Goal: Navigation & Orientation: Find specific page/section

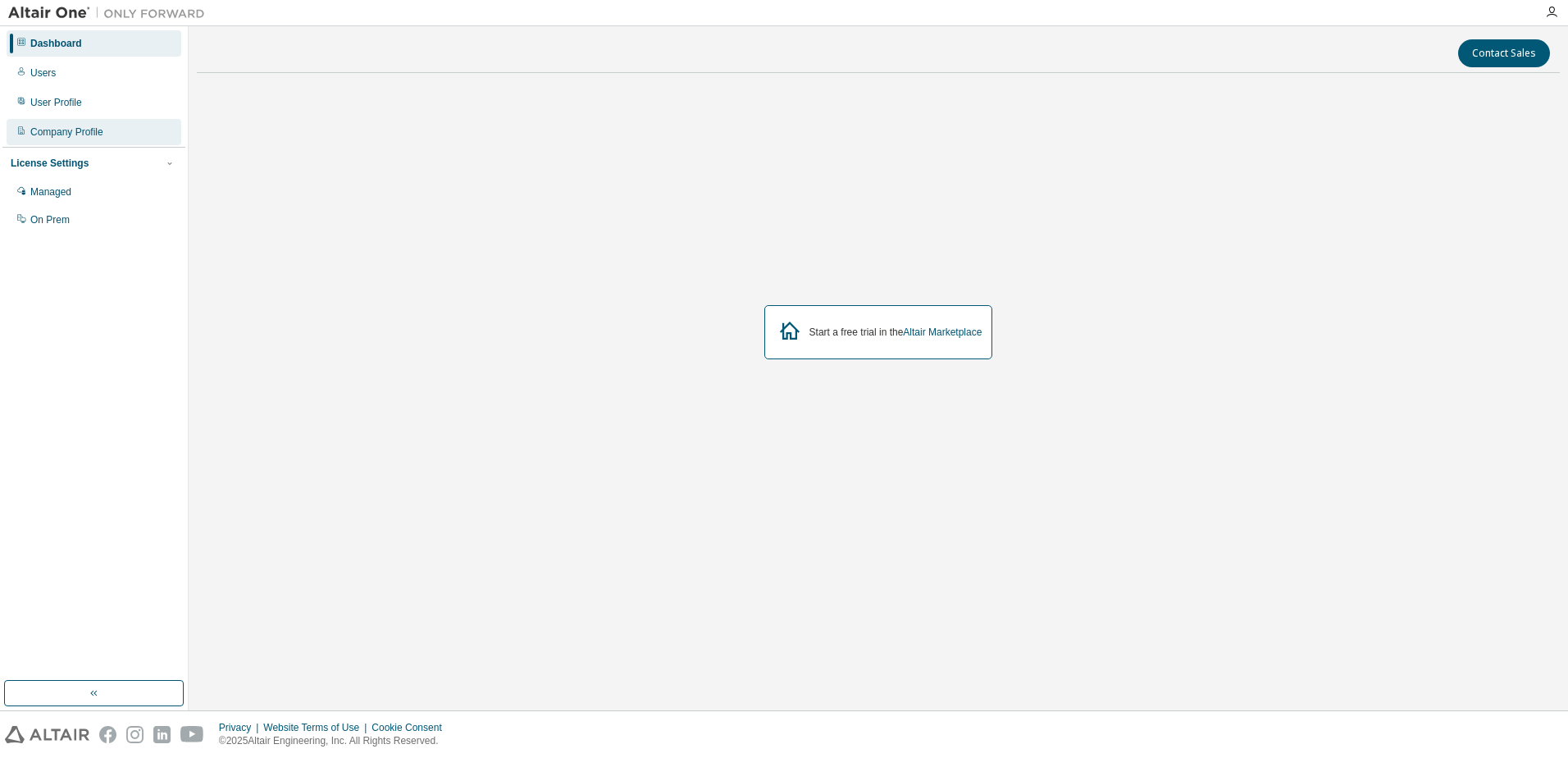
click at [84, 125] on div "Company Profile" at bounding box center [66, 131] width 73 height 13
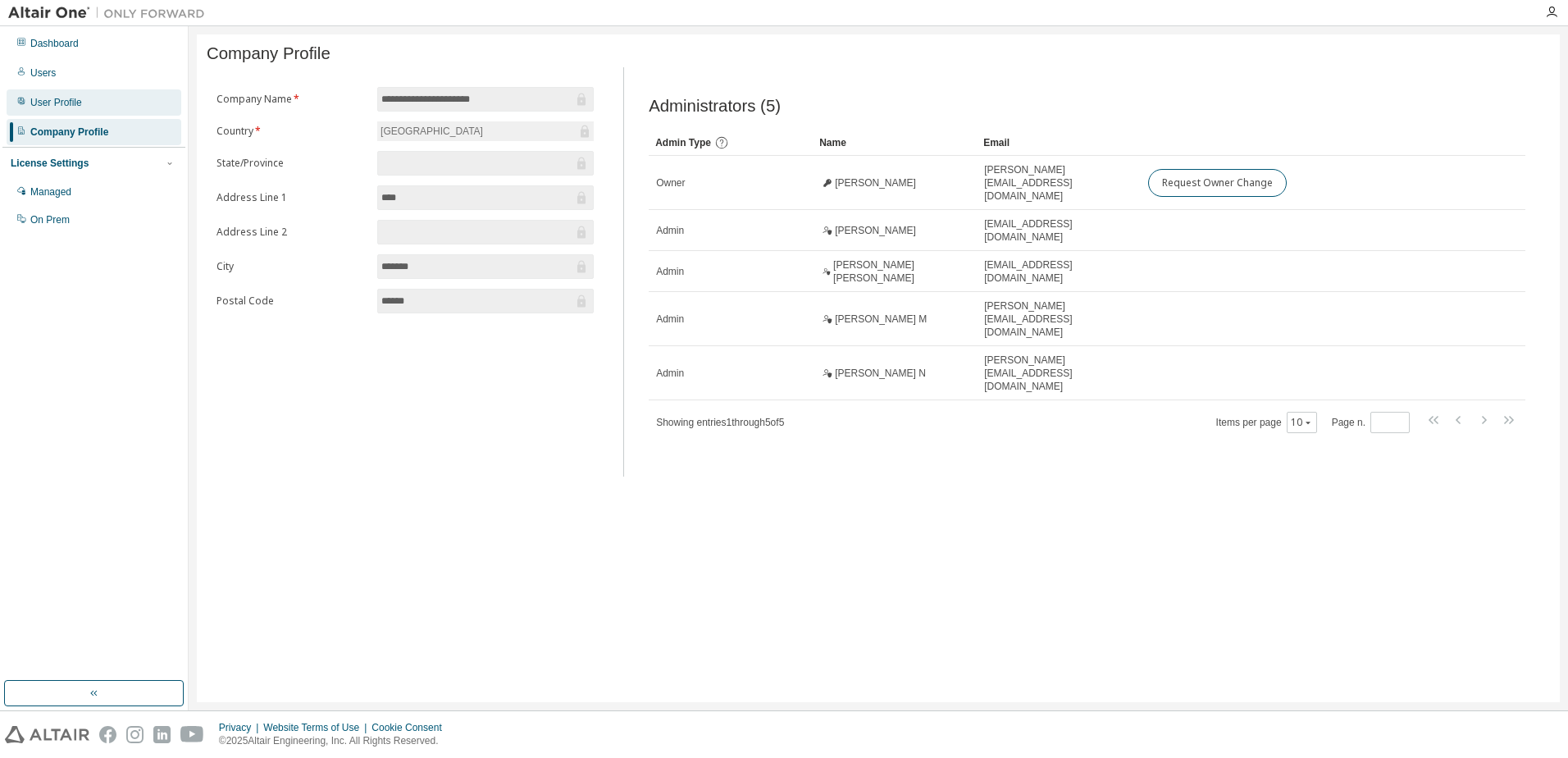
click at [67, 104] on div "User Profile" at bounding box center [56, 102] width 52 height 13
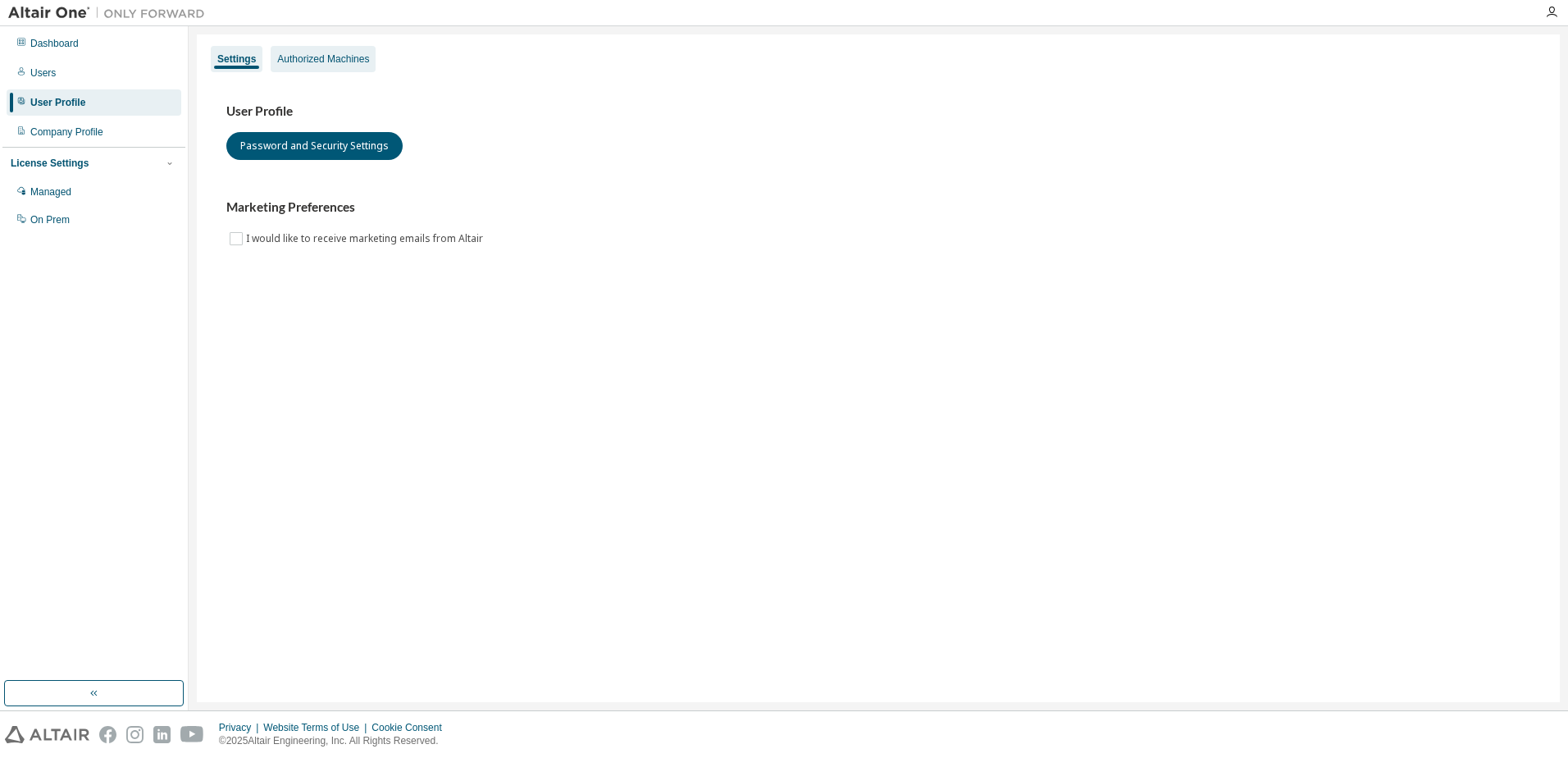
click at [339, 64] on div "Authorized Machines" at bounding box center [323, 59] width 92 height 13
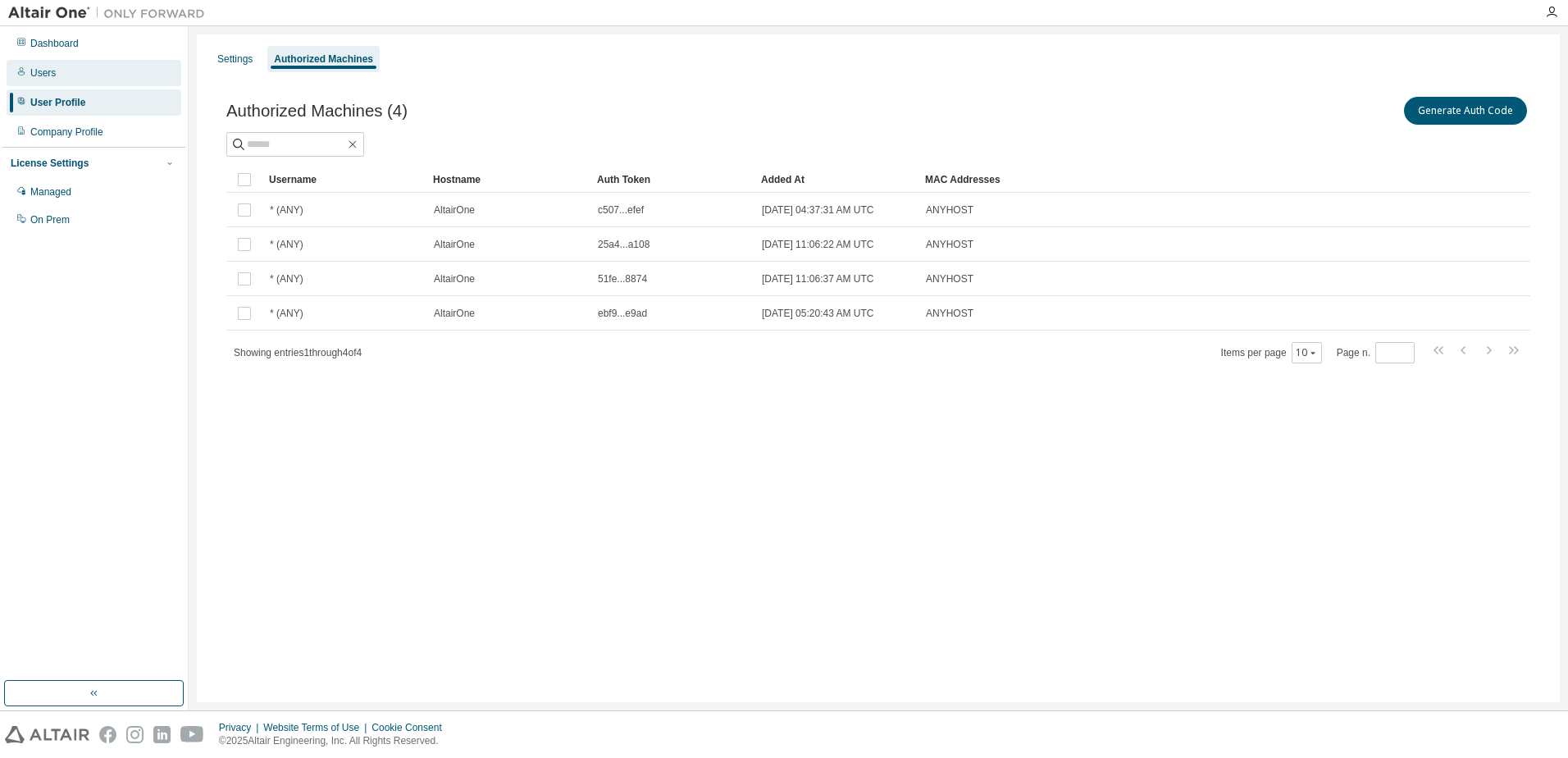
click at [66, 71] on div "Users" at bounding box center [93, 73] width 175 height 26
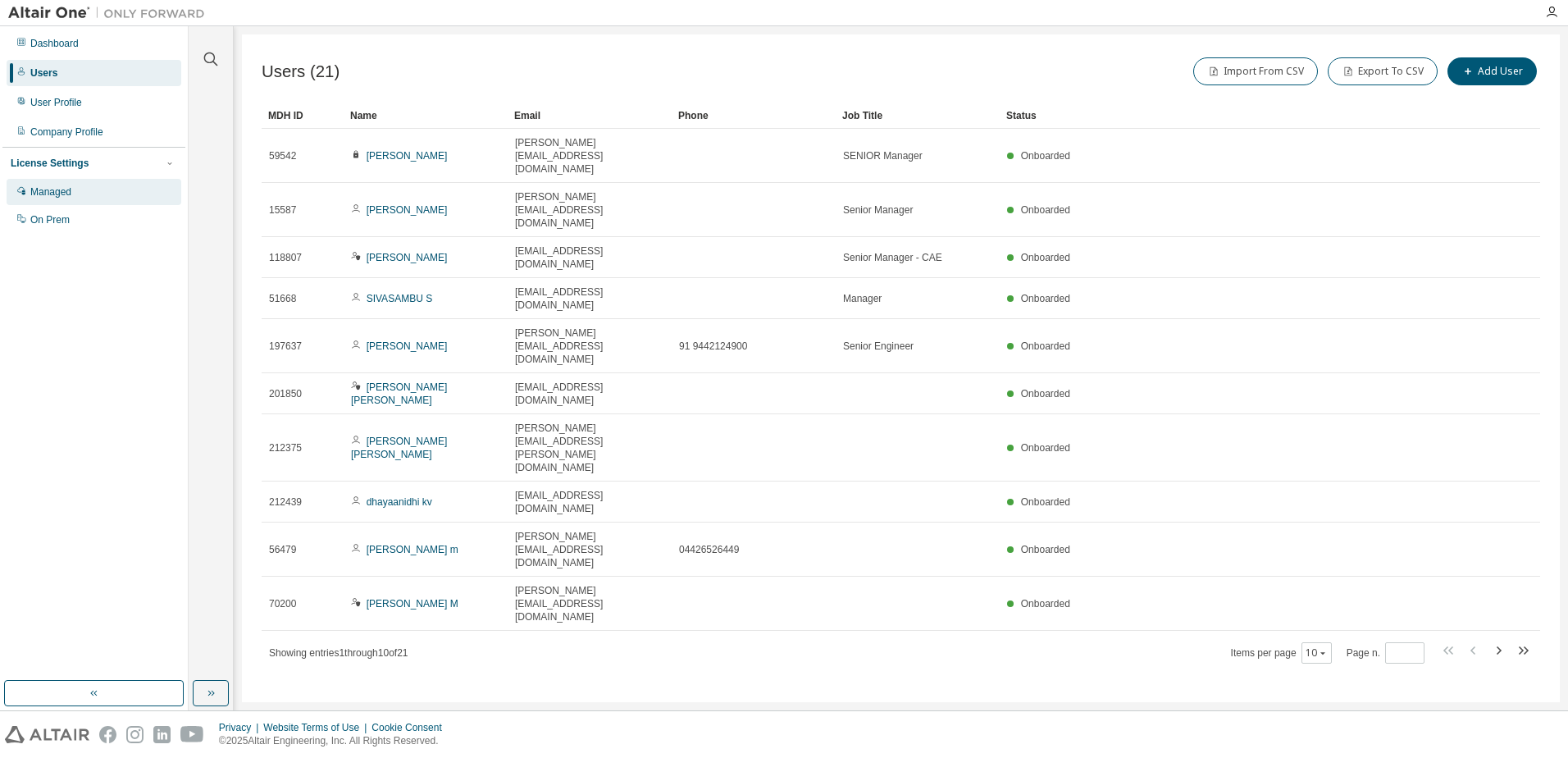
click at [55, 194] on div "Managed" at bounding box center [50, 191] width 41 height 13
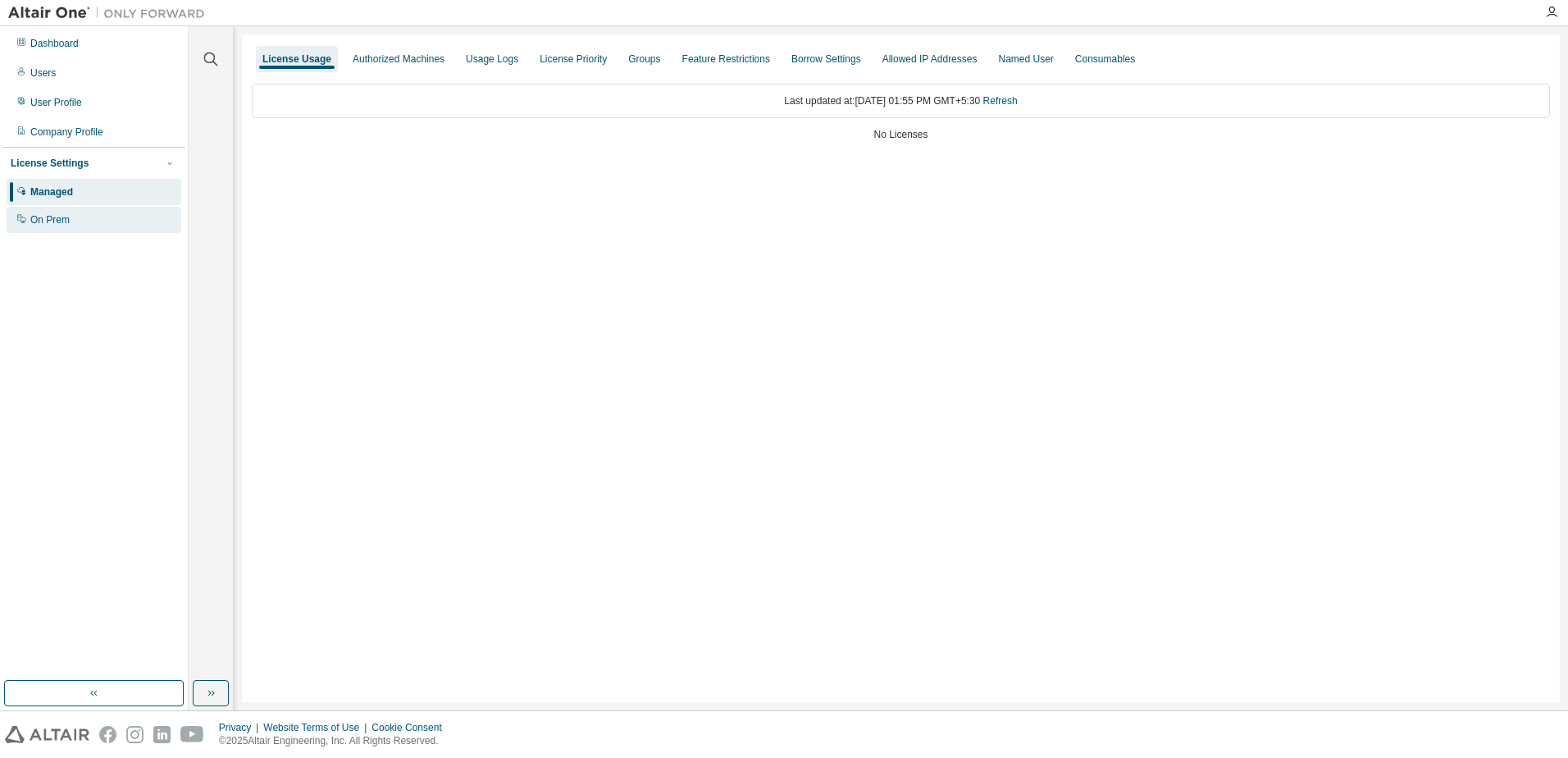
click at [75, 221] on div "On Prem" at bounding box center [93, 220] width 175 height 26
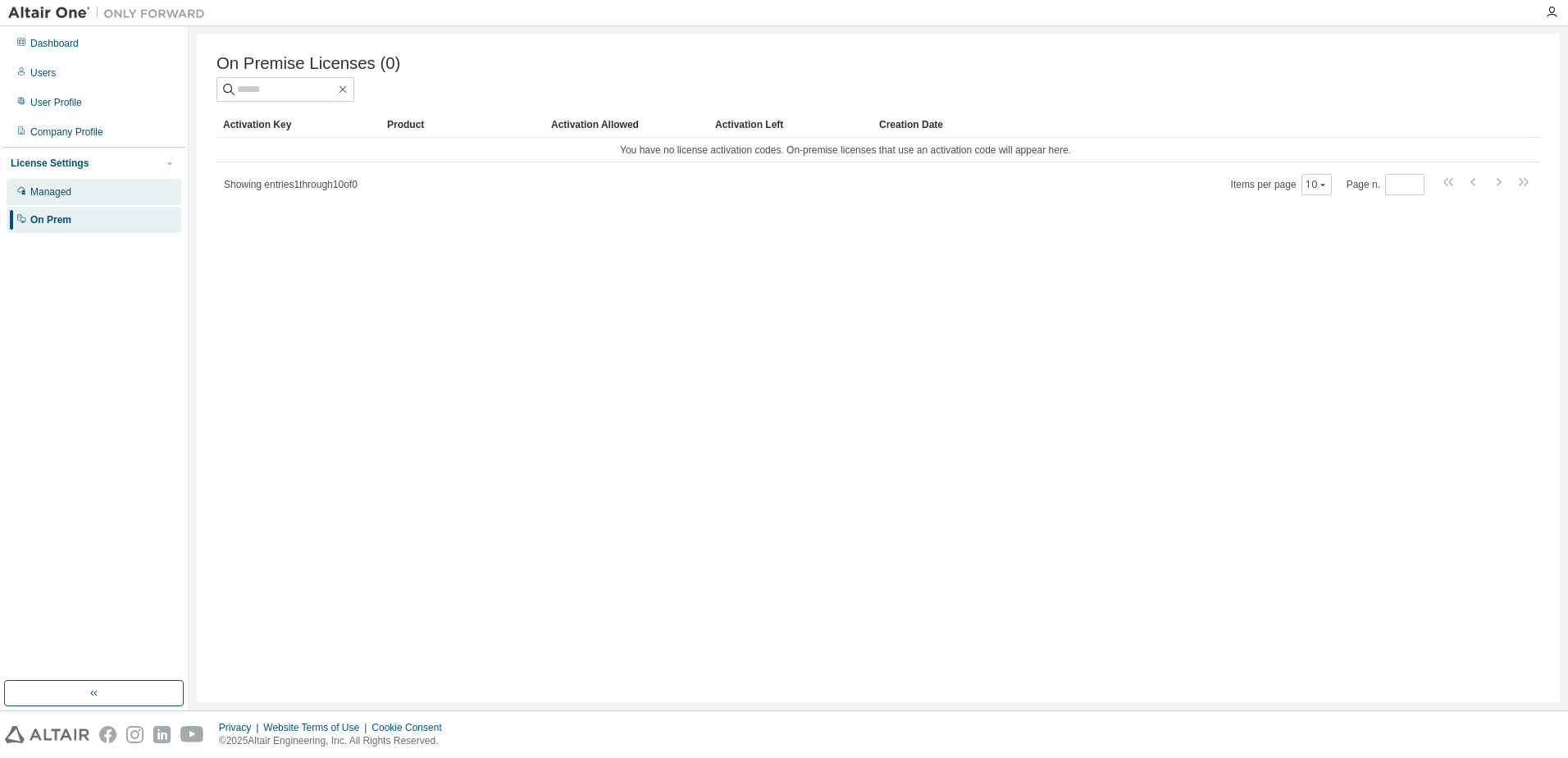
click at [77, 195] on div "Managed" at bounding box center [93, 192] width 175 height 26
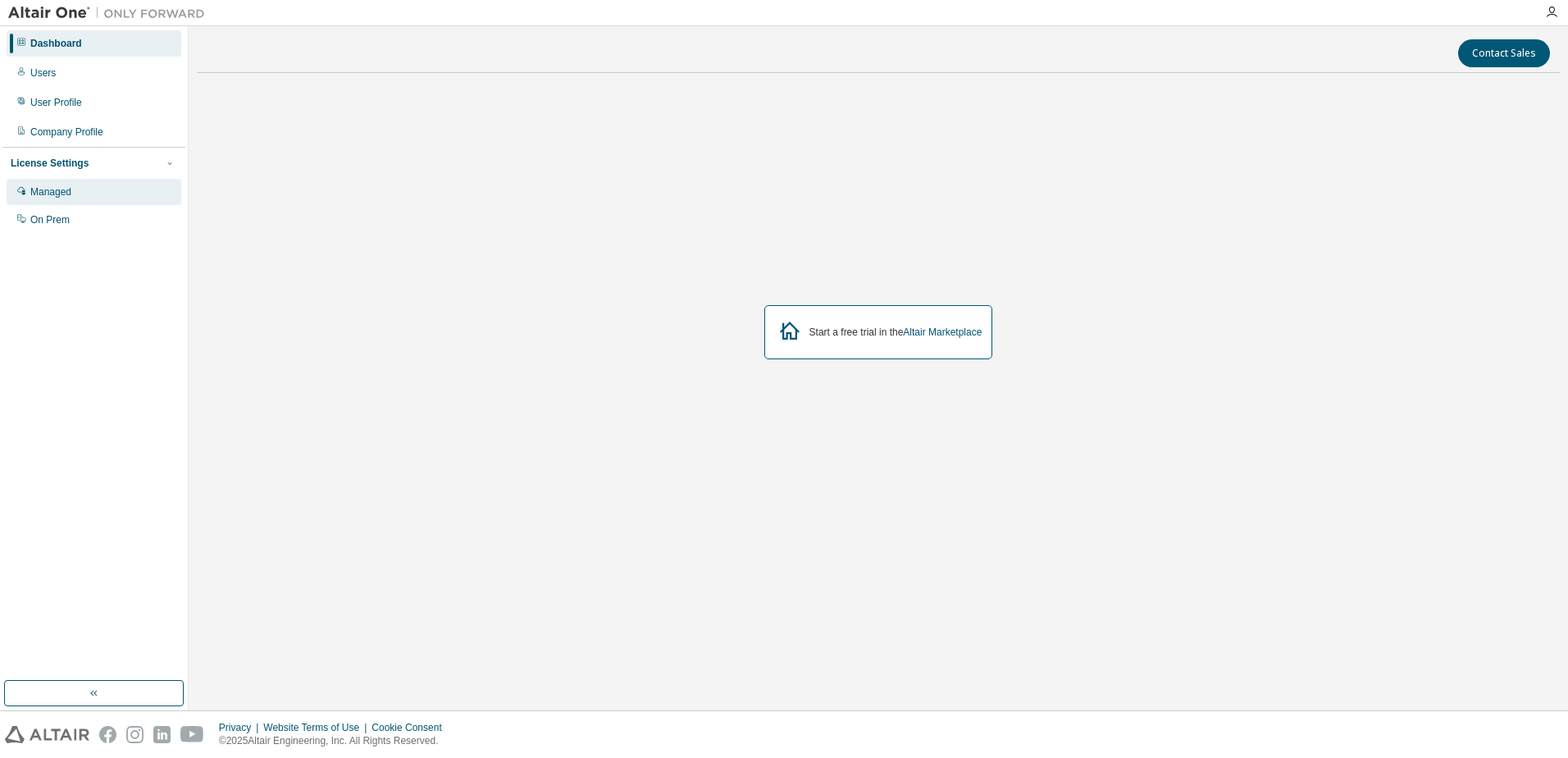
click at [63, 187] on div "Managed" at bounding box center [50, 191] width 41 height 13
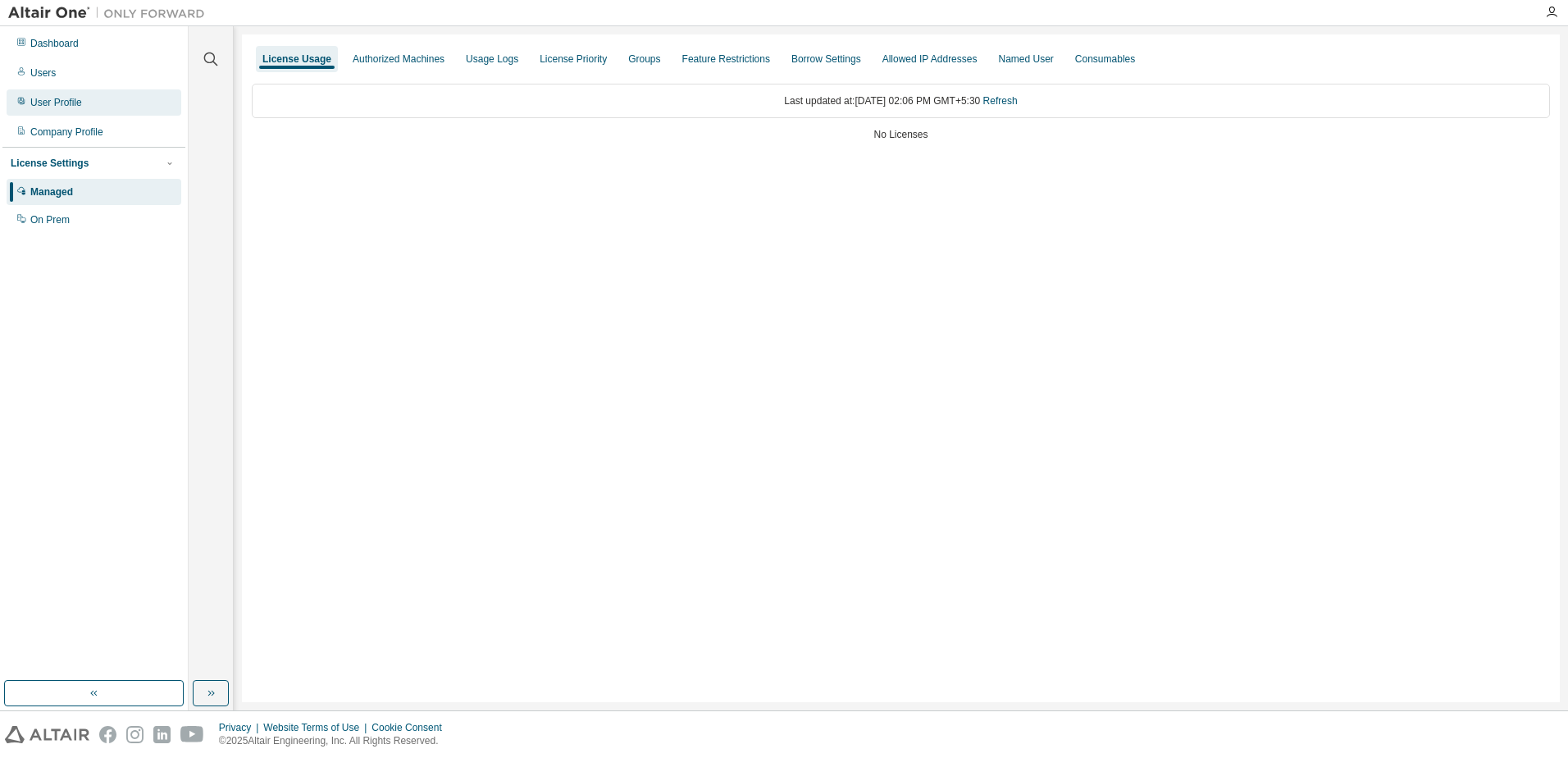
click at [48, 100] on div "User Profile" at bounding box center [56, 102] width 52 height 13
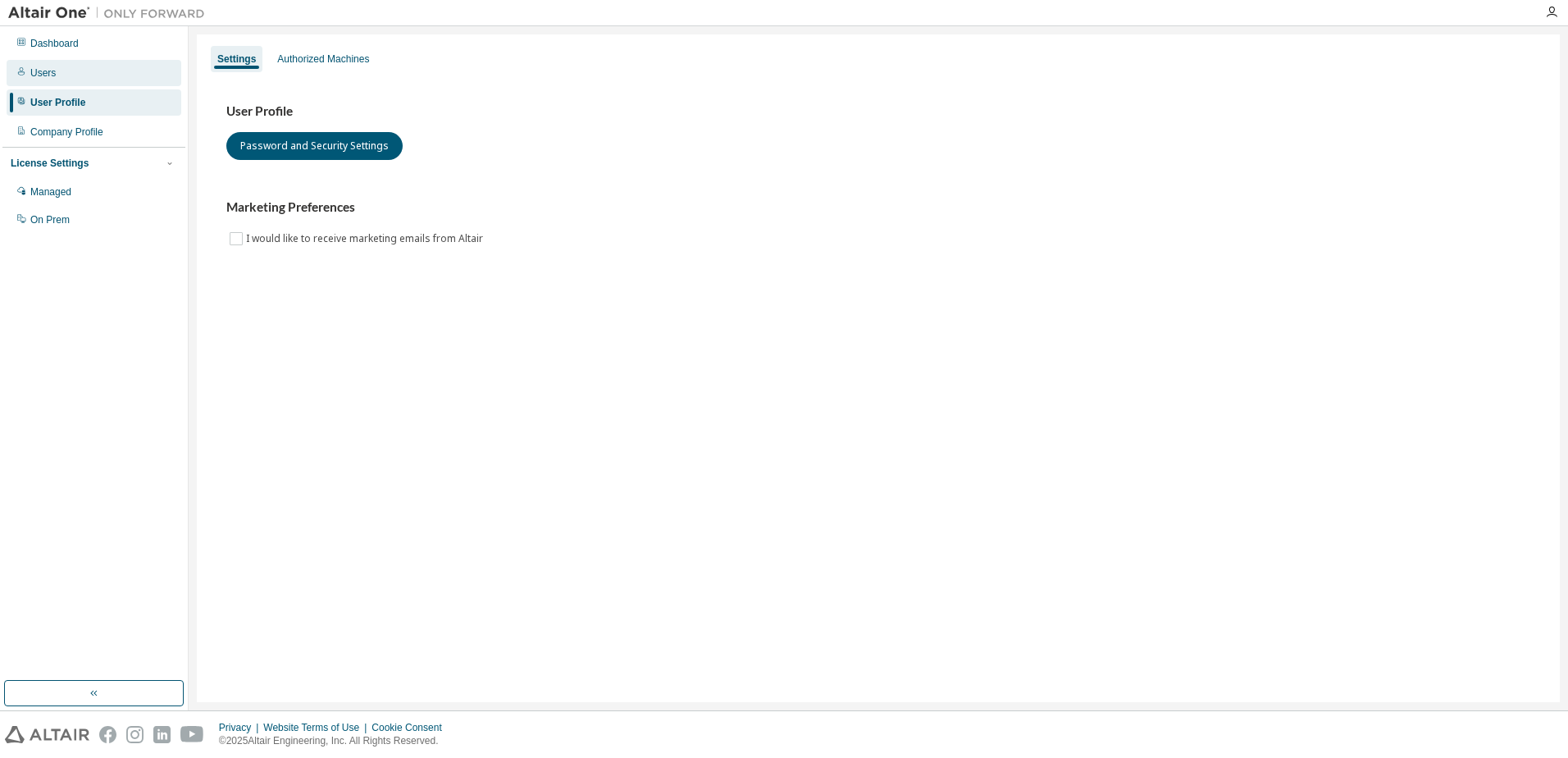
click at [53, 77] on div "Users" at bounding box center [42, 72] width 26 height 13
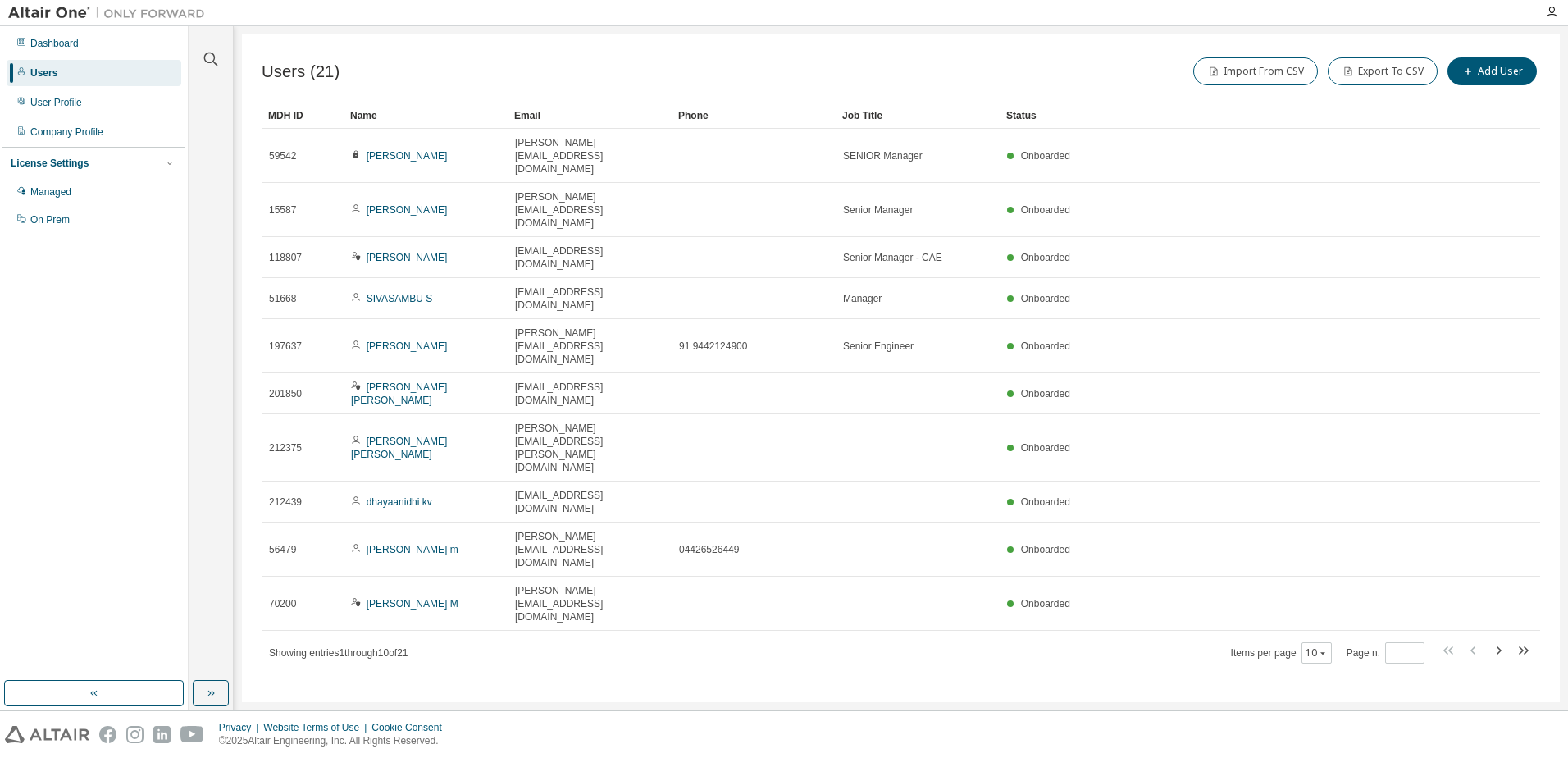
click at [105, 694] on button "button" at bounding box center [94, 694] width 180 height 26
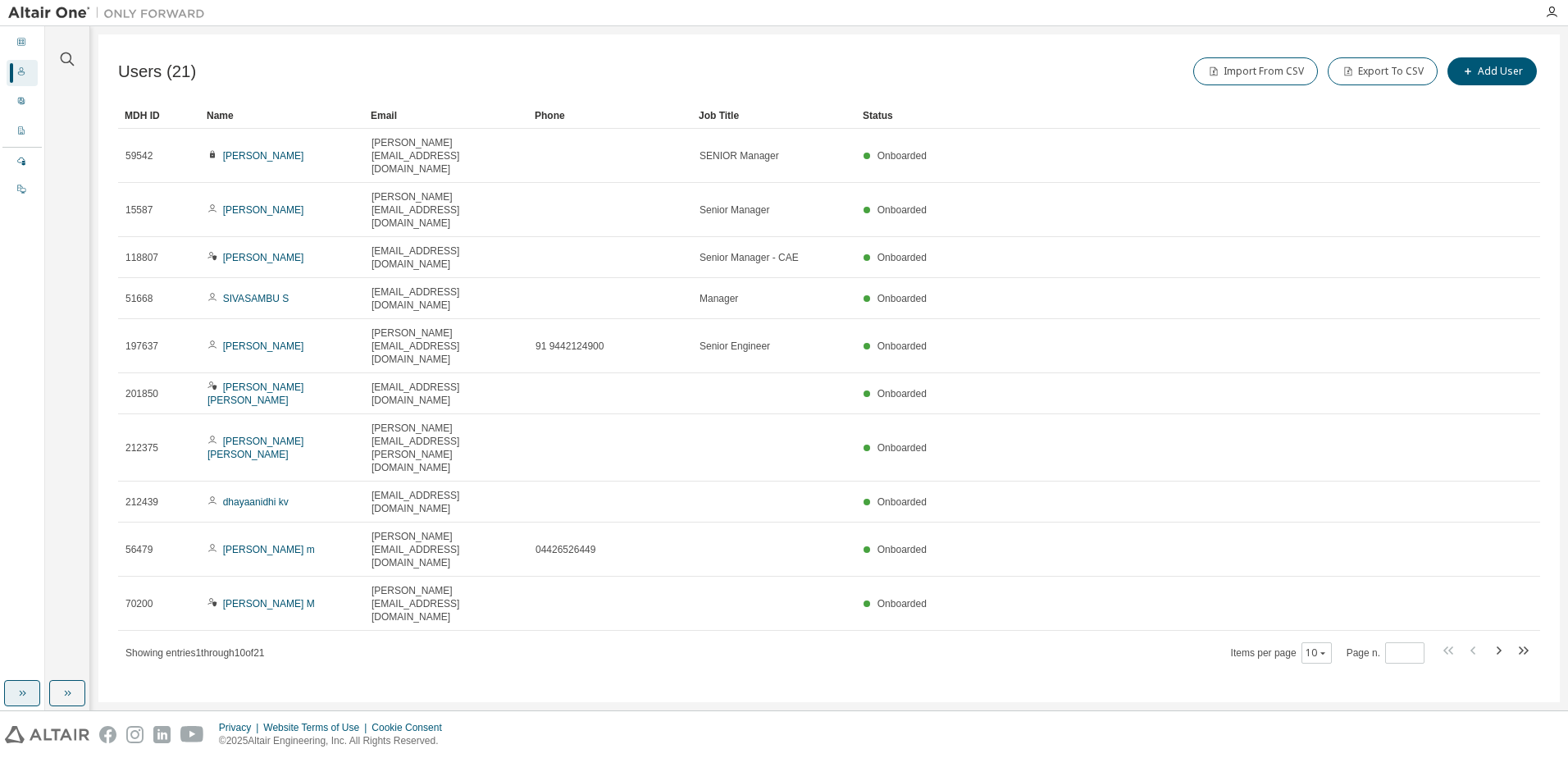
click at [21, 691] on icon "button" at bounding box center [22, 693] width 13 height 13
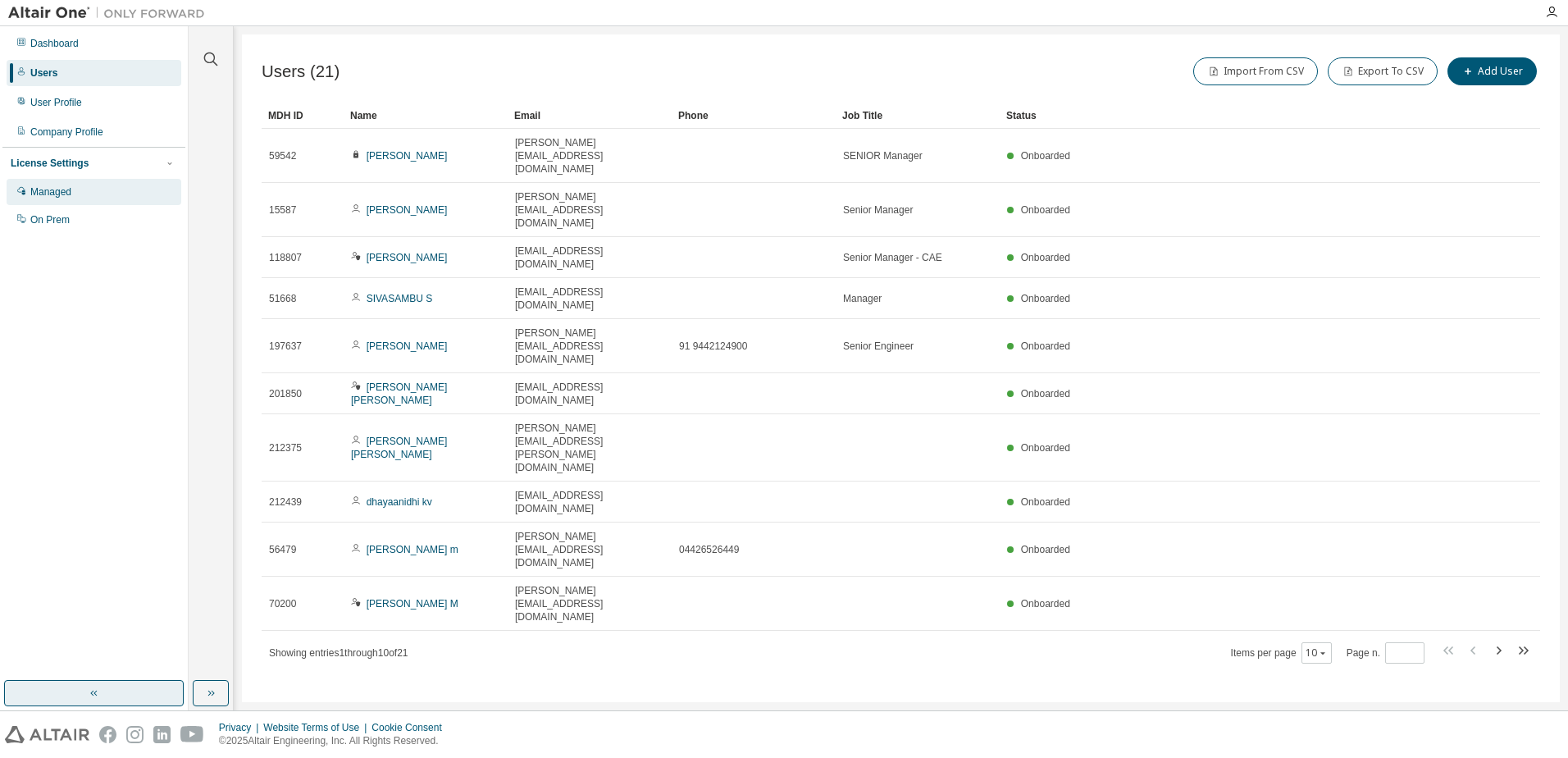
click at [58, 187] on div "Managed" at bounding box center [50, 191] width 41 height 13
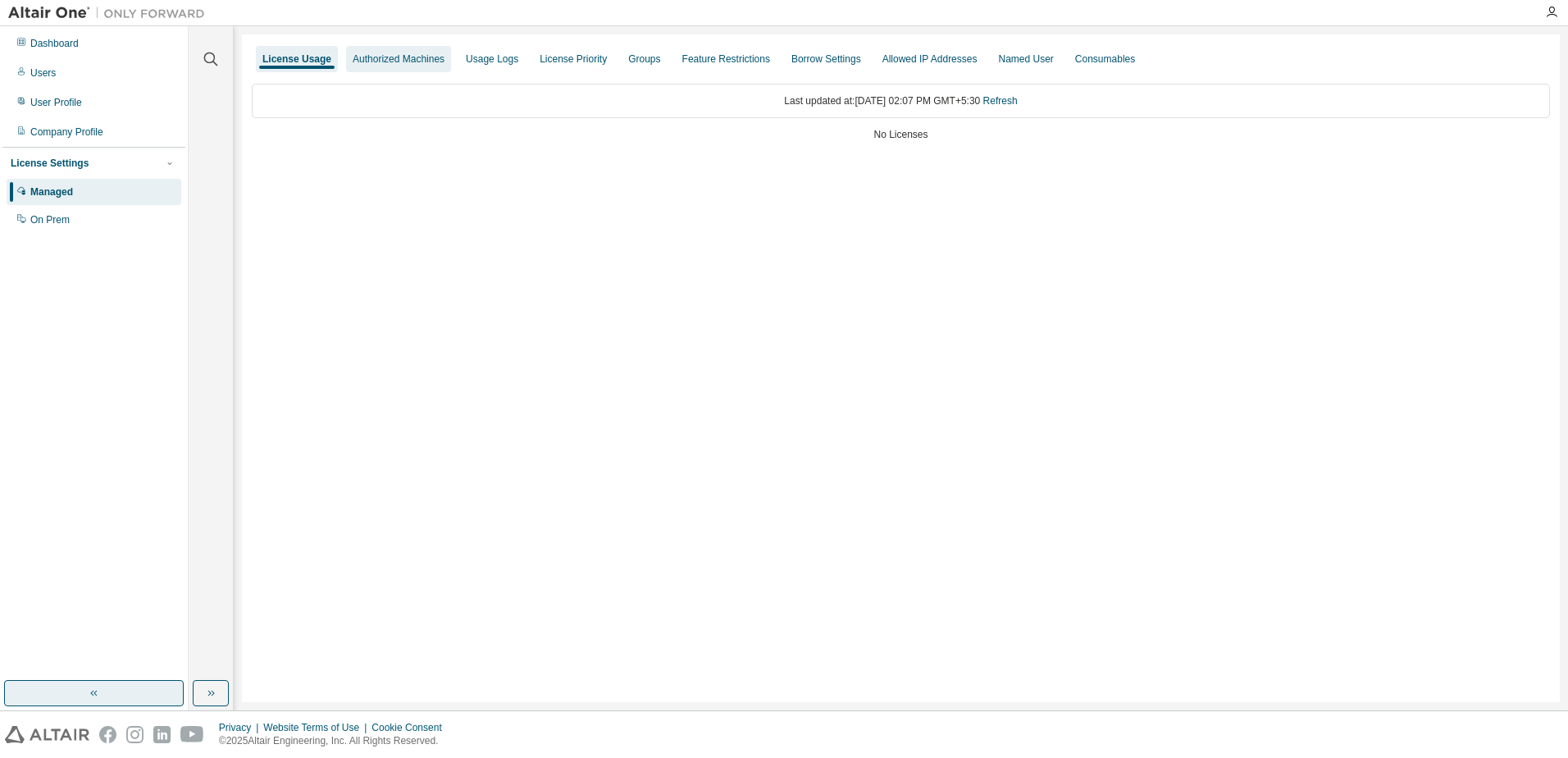
click at [392, 59] on div "Authorized Machines" at bounding box center [399, 59] width 92 height 13
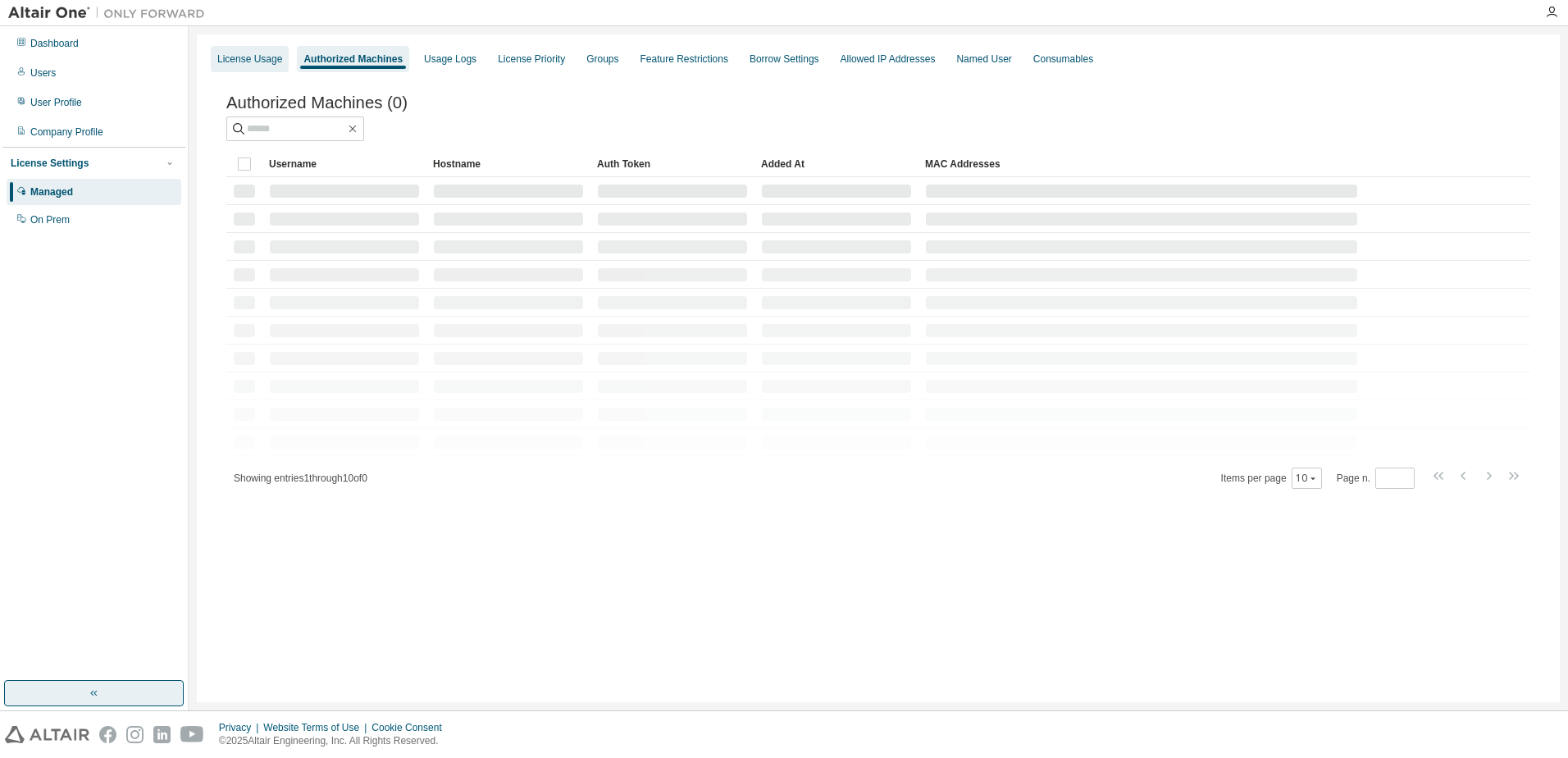
click at [239, 56] on div "License Usage" at bounding box center [249, 59] width 64 height 13
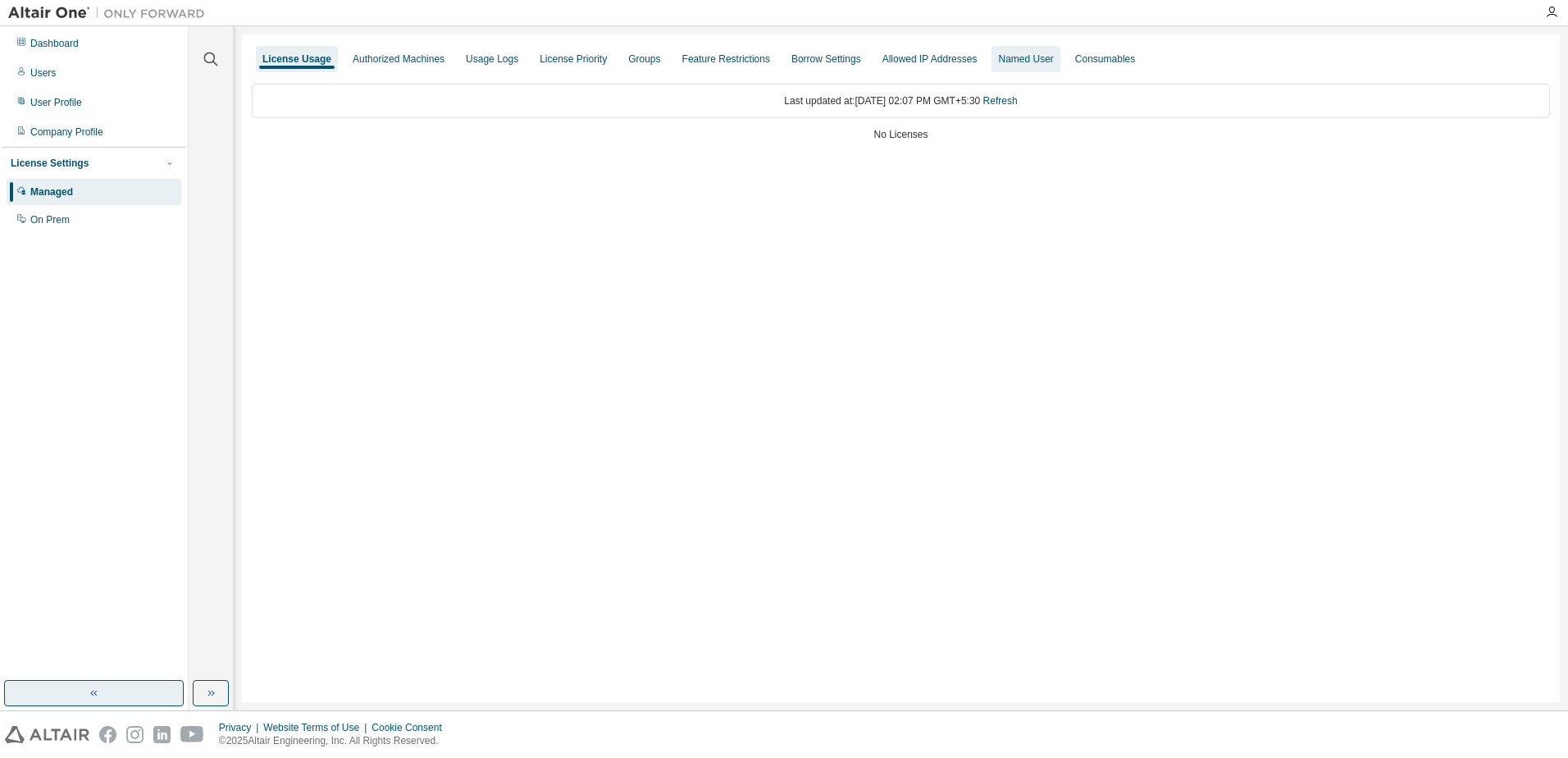
click at [1004, 56] on div "Named User" at bounding box center [1026, 59] width 55 height 13
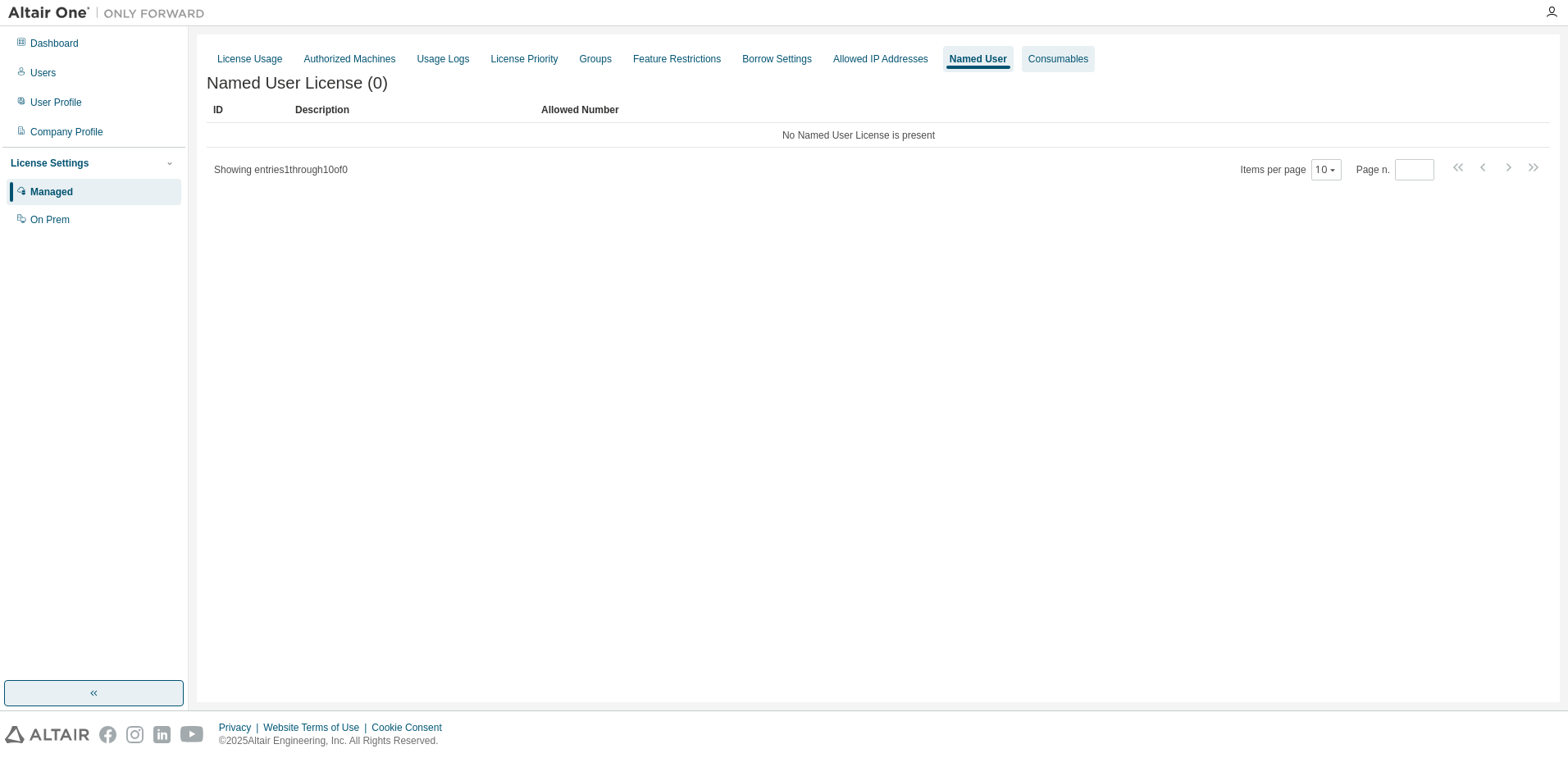
click at [1028, 56] on div "Consumables" at bounding box center [1058, 59] width 60 height 13
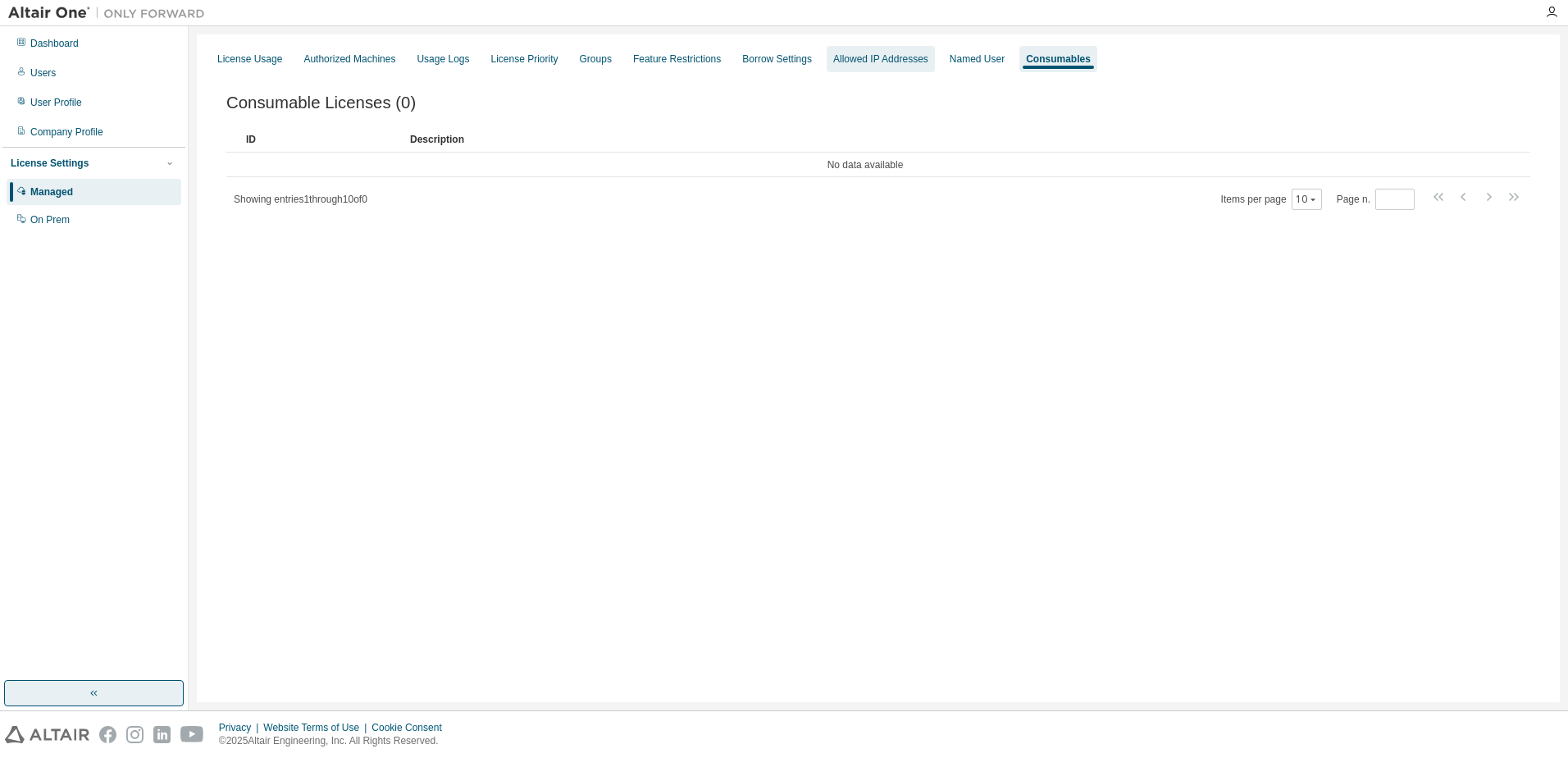
click at [899, 63] on div "Allowed IP Addresses" at bounding box center [881, 59] width 95 height 13
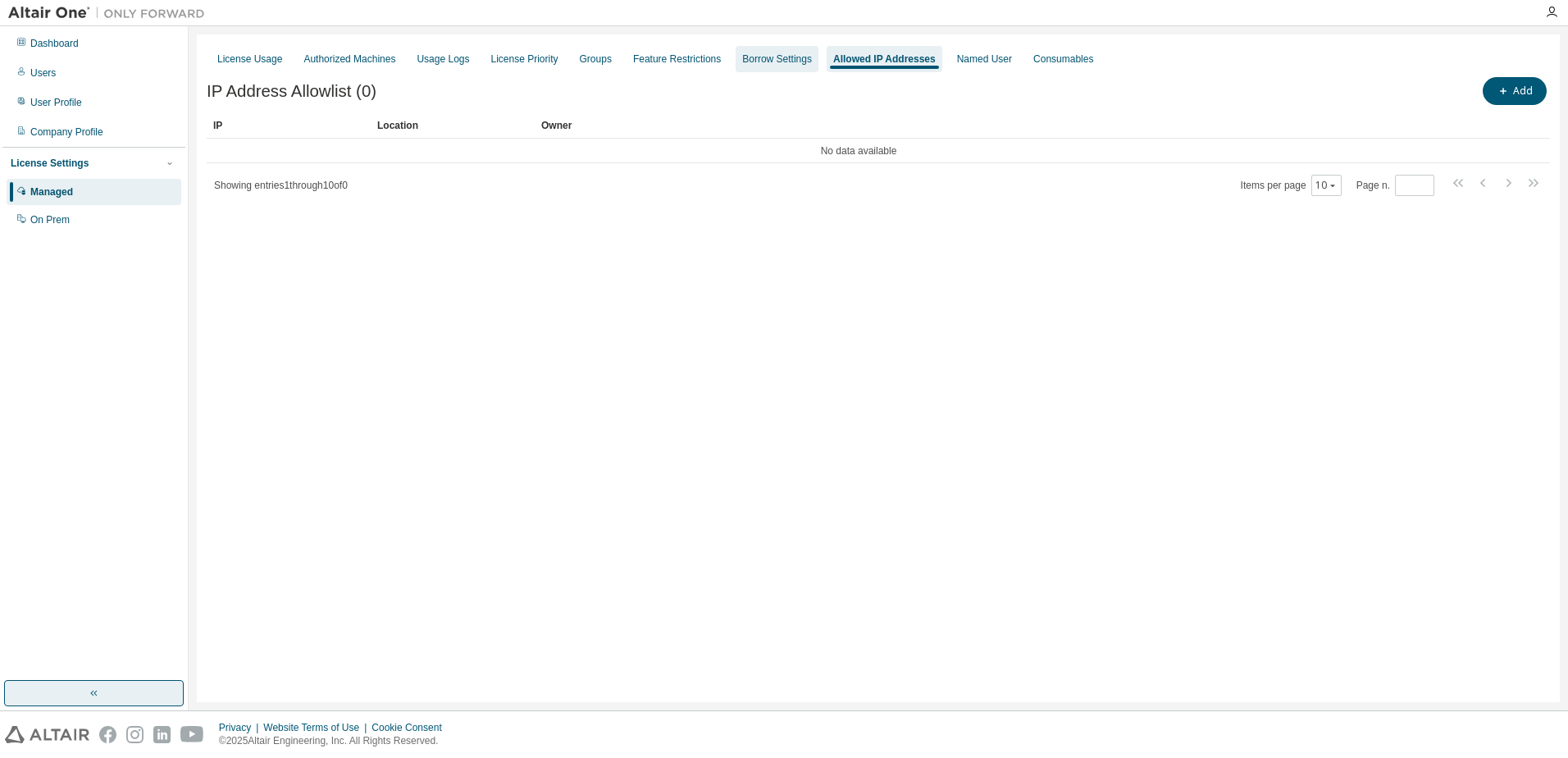
click at [743, 53] on div "Borrow Settings" at bounding box center [777, 59] width 70 height 13
